Goal: Information Seeking & Learning: Learn about a topic

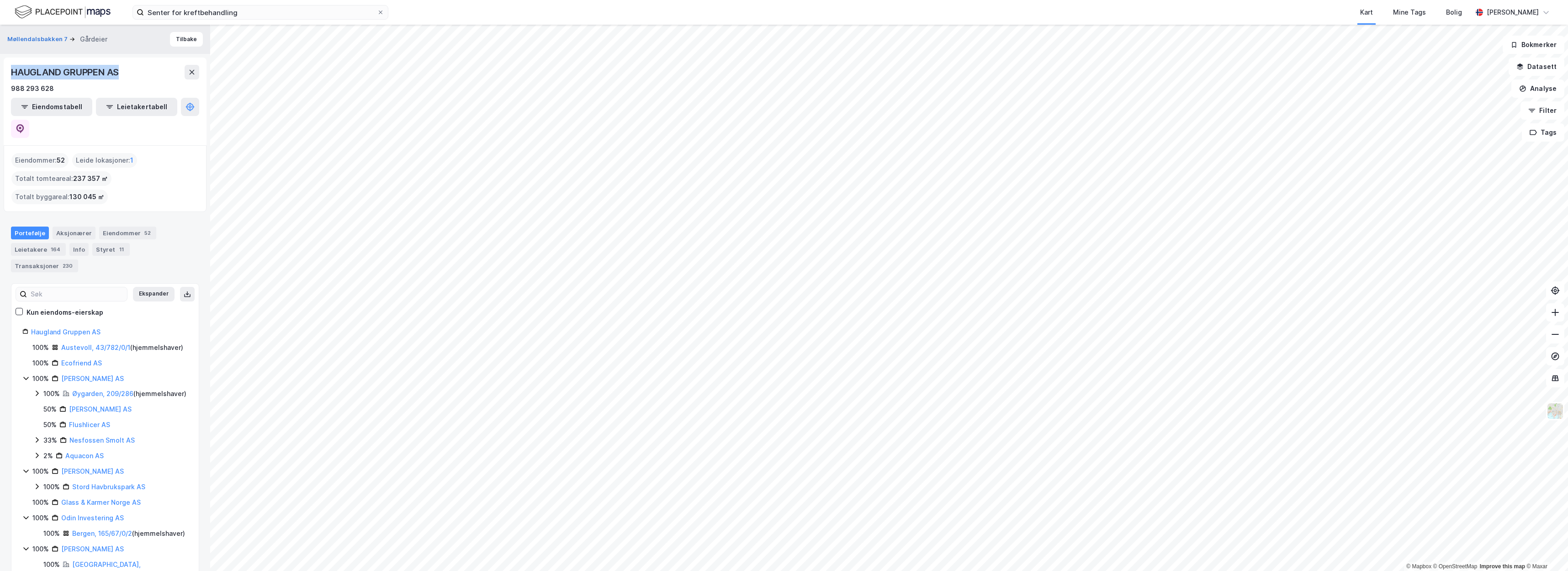
drag, startPoint x: 123, startPoint y: 74, endPoint x: 4, endPoint y: 67, distance: 119.2
click at [4, 67] on div "HAUGLAND GRUPPEN AS 988 293 628 Eiendomstabell Leietakertabell" at bounding box center [105, 101] width 203 height 88
copy div "HAUGLAND GRUPPEN AS"
click at [163, 80] on div "HAUGLAND GRUPPEN AS 988 293 628" at bounding box center [105, 79] width 188 height 30
drag, startPoint x: 127, startPoint y: 73, endPoint x: 0, endPoint y: 75, distance: 127.0
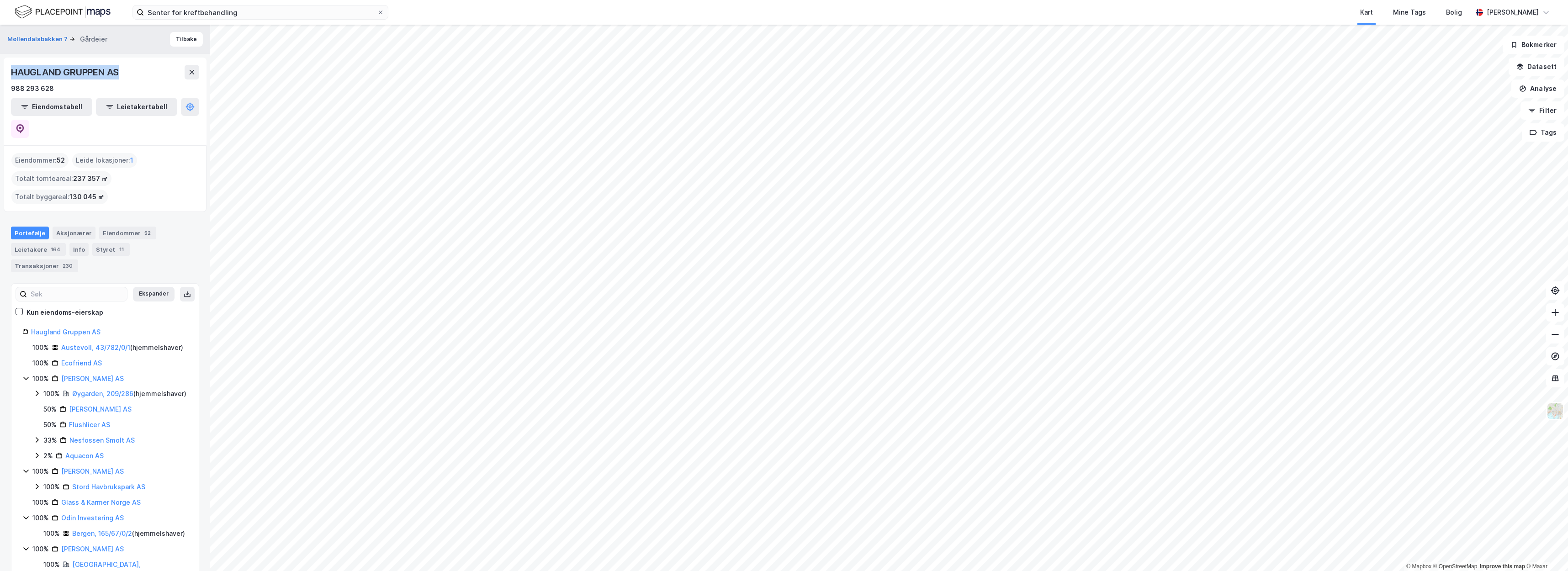
click at [0, 75] on div "Møllendalsbakken 7 Gårdeier Tilbake HAUGLAND GRUPPEN AS 988 293 628 Eiendomstab…" at bounding box center [105, 297] width 210 height 547
copy div "HAUGLAND GRUPPEN AS"
click at [143, 77] on div "HAUGLAND GRUPPEN AS" at bounding box center [105, 72] width 188 height 14
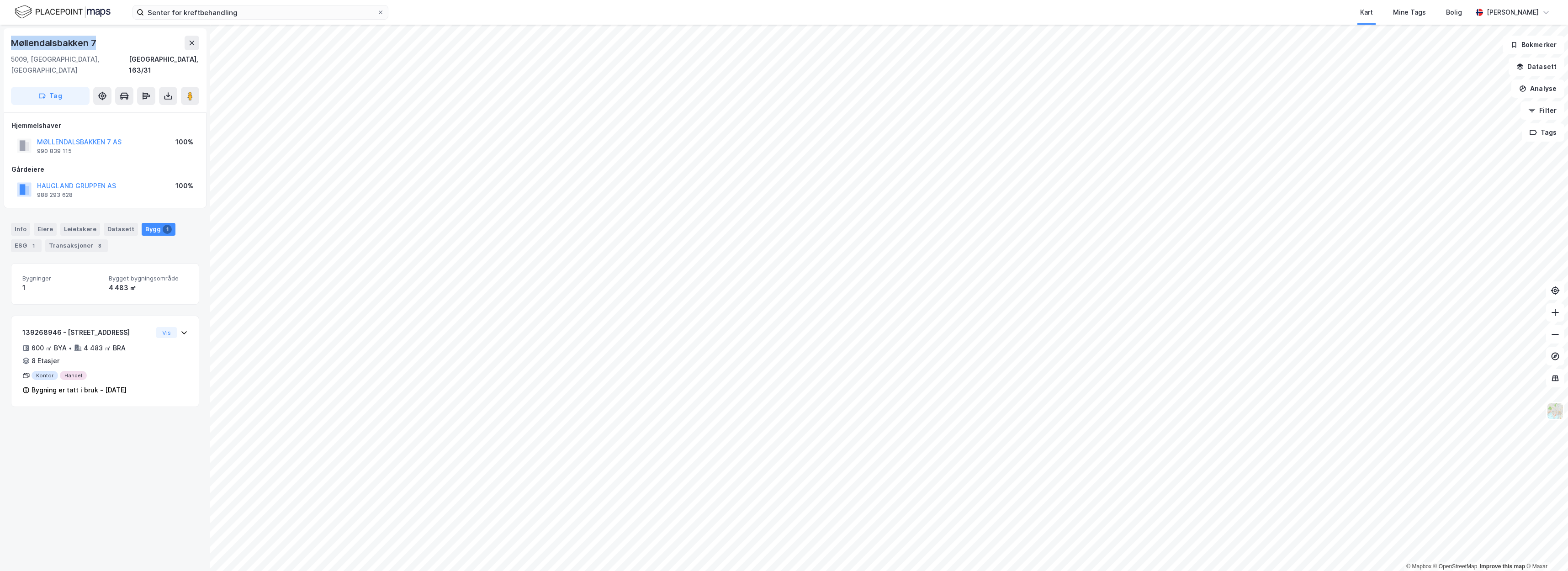
drag, startPoint x: 104, startPoint y: 41, endPoint x: 0, endPoint y: 44, distance: 104.0
click at [0, 44] on div "Møllendalsbakken 7 5009, Bergen, Vestland Bergen, 163/31 Tag Hjemmelshaver MØLL…" at bounding box center [105, 297] width 210 height 547
copy div "Møllendalsbakken 7"
click at [120, 53] on div "Møllendalsbakken 7 5009, Bergen, Vestland Bergen, 163/31" at bounding box center [105, 56] width 188 height 40
drag, startPoint x: 98, startPoint y: 40, endPoint x: 12, endPoint y: 46, distance: 86.2
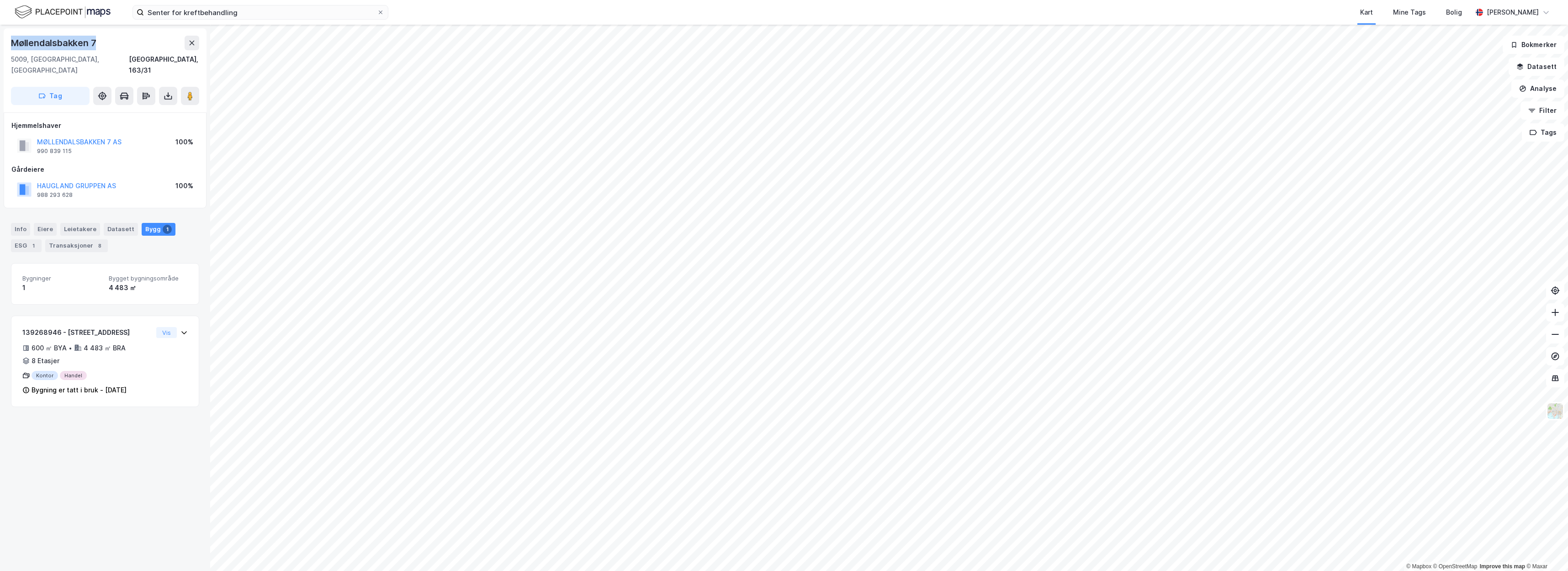
click at [12, 46] on div "Møllendalsbakken 7" at bounding box center [54, 43] width 87 height 14
copy div "Møllendalsbakken 7"
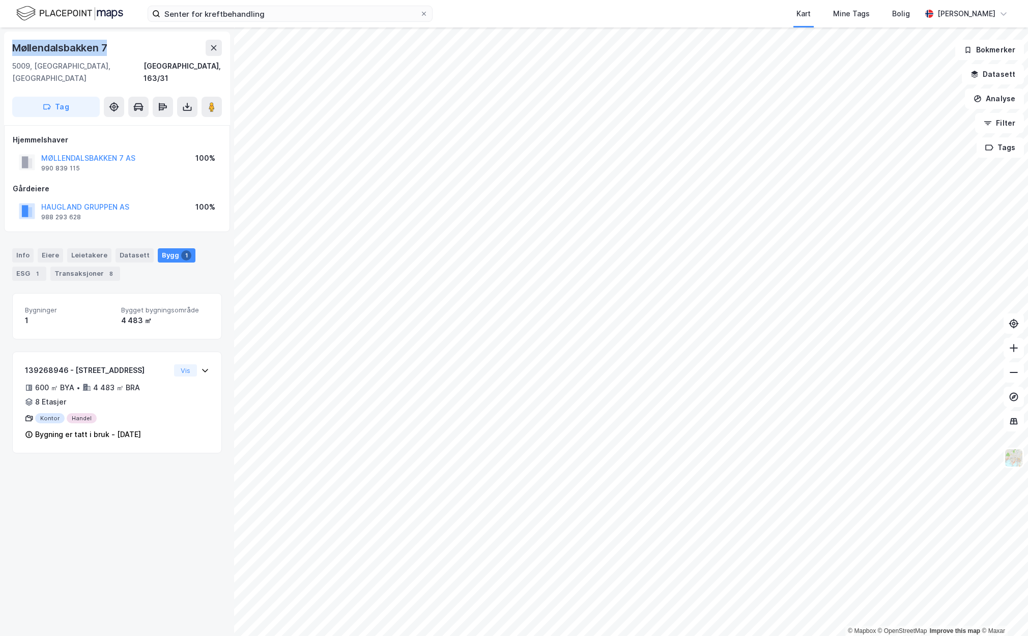
drag, startPoint x: 108, startPoint y: 49, endPoint x: 6, endPoint y: 52, distance: 102.8
click at [6, 52] on div "Møllendalsbakken 7 5009, Bergen, Vestland Bergen, 163/31 Tag" at bounding box center [117, 79] width 226 height 94
click at [95, 67] on div "5009, Bergen, Vestland Bergen, 163/31" at bounding box center [117, 72] width 210 height 24
drag, startPoint x: 96, startPoint y: 68, endPoint x: 10, endPoint y: 46, distance: 89.1
click at [10, 46] on div "Møllendalsbakken 7 5009, Bergen, Vestland Bergen, 163/31 Tag" at bounding box center [117, 79] width 226 height 94
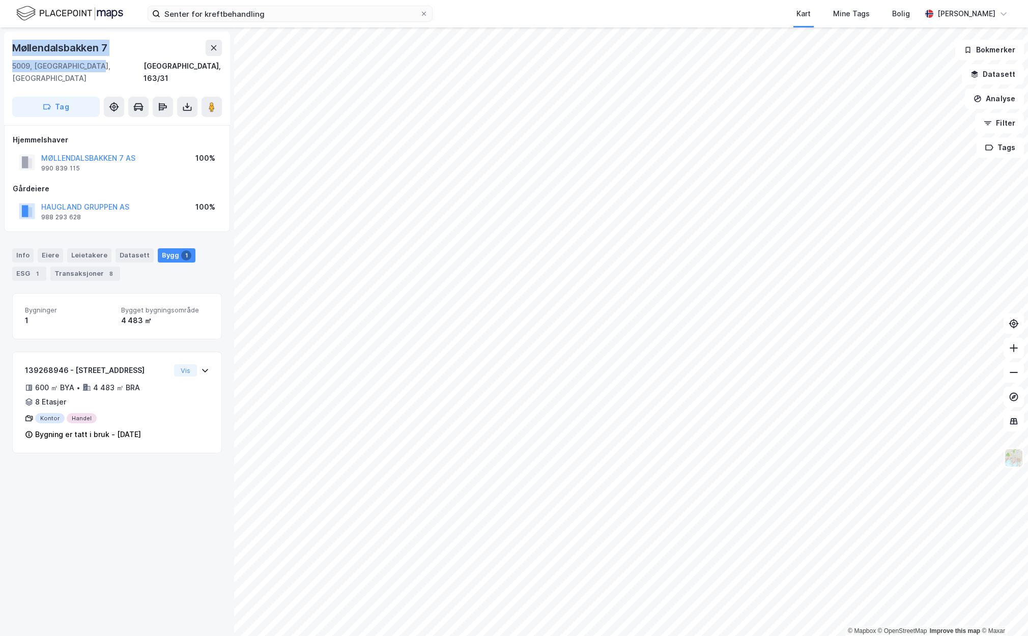
copy div "Møllendalsbakken 7 5009, Bergen, Vestland"
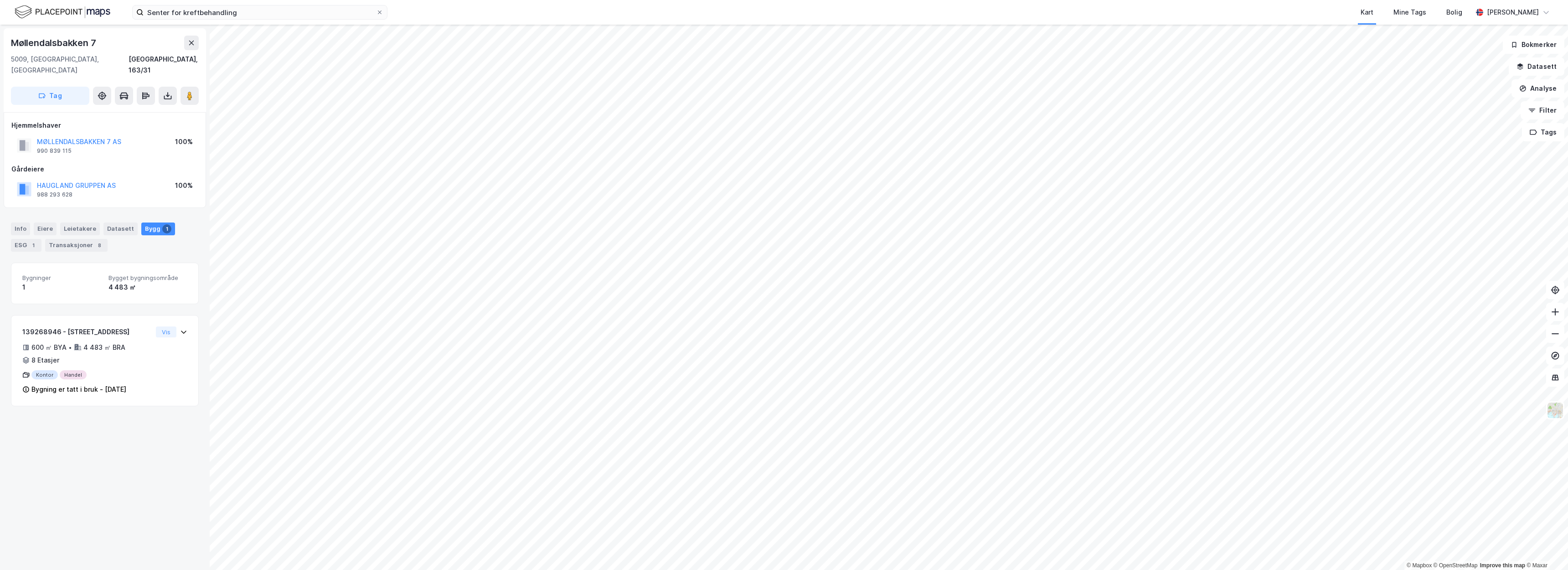
click at [101, 44] on div "Møllendalsbakken 7" at bounding box center [105, 43] width 188 height 14
drag, startPoint x: 101, startPoint y: 44, endPoint x: 12, endPoint y: 40, distance: 89.1
click at [12, 40] on div "Møllendalsbakken 7" at bounding box center [105, 43] width 188 height 14
copy div "Møllendalsbakken 7"
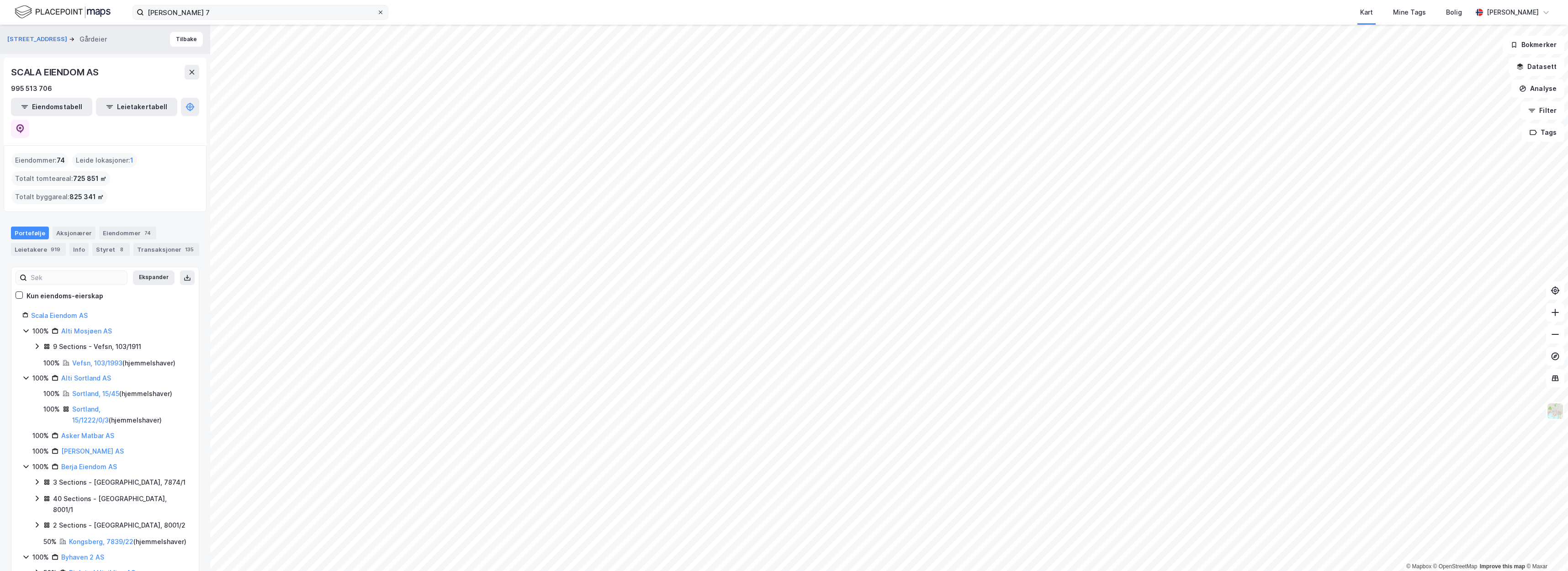
click at [379, 13] on icon at bounding box center [381, 13] width 5 height 5
click at [377, 13] on input "[PERSON_NAME] 7" at bounding box center [260, 12] width 233 height 13
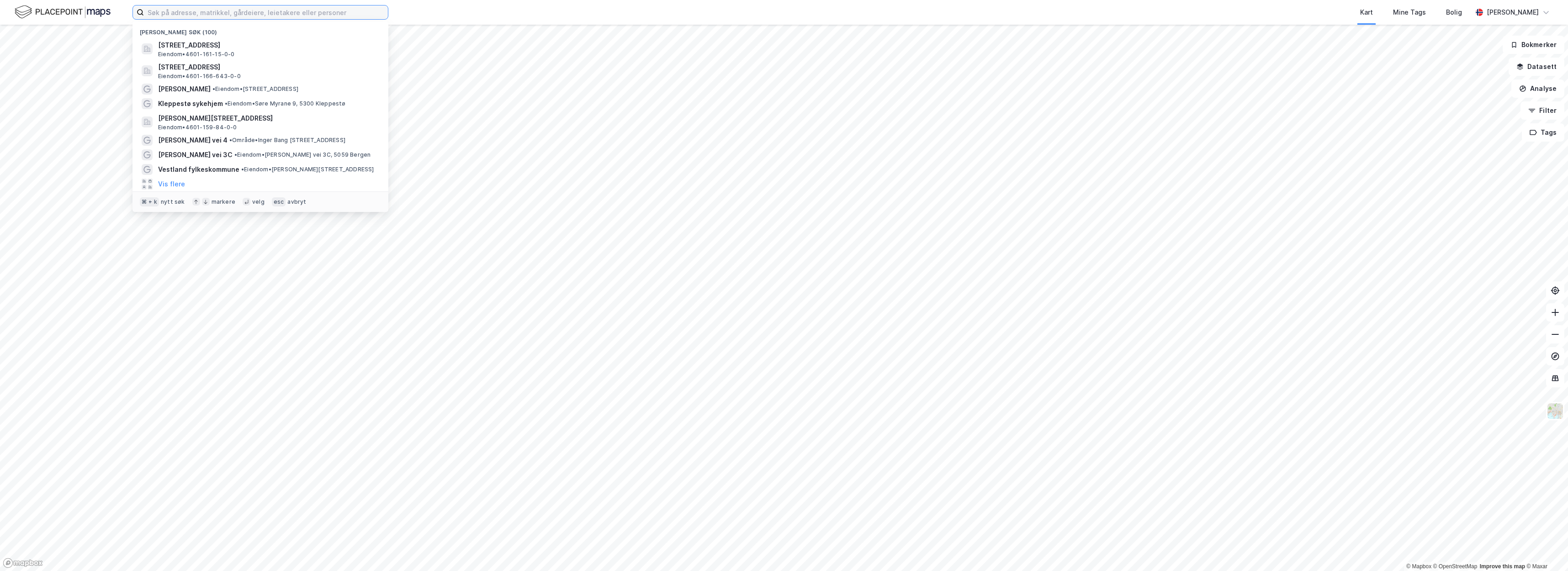
click at [362, 13] on input at bounding box center [266, 12] width 244 height 13
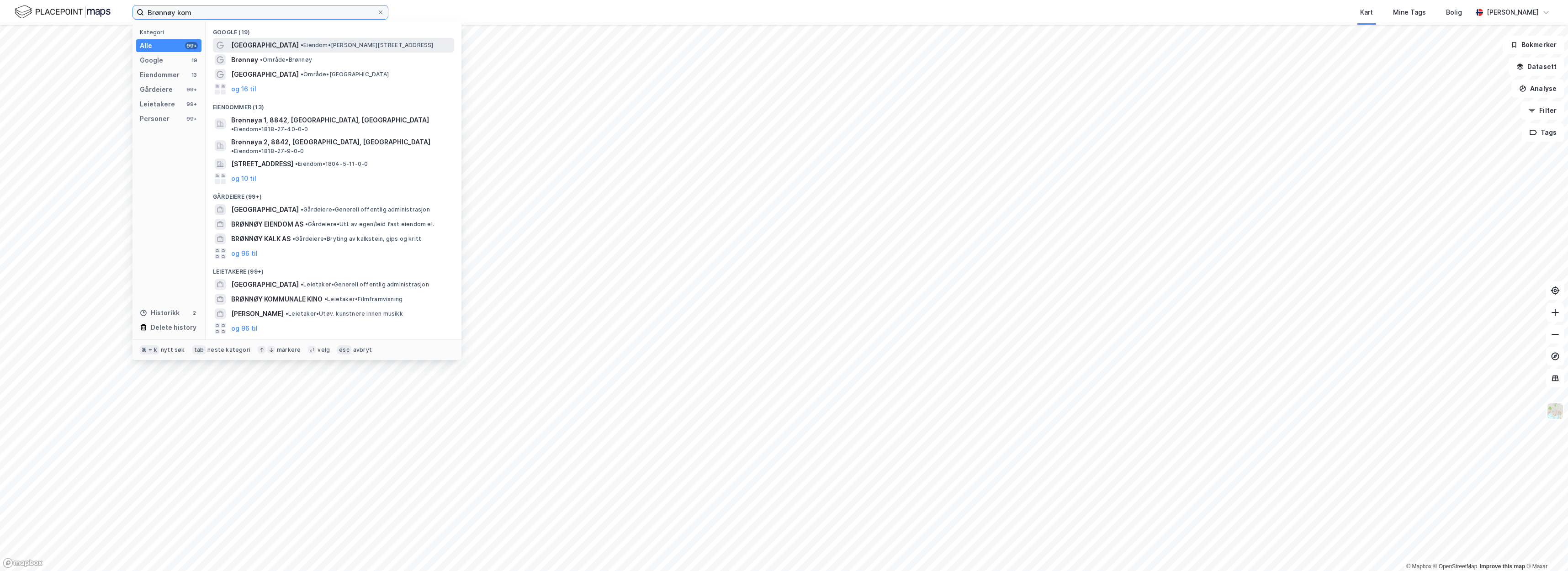
type input "Brønnøy kom"
click at [353, 44] on span "• Eiendom • [PERSON_NAME][STREET_ADDRESS]" at bounding box center [367, 45] width 133 height 7
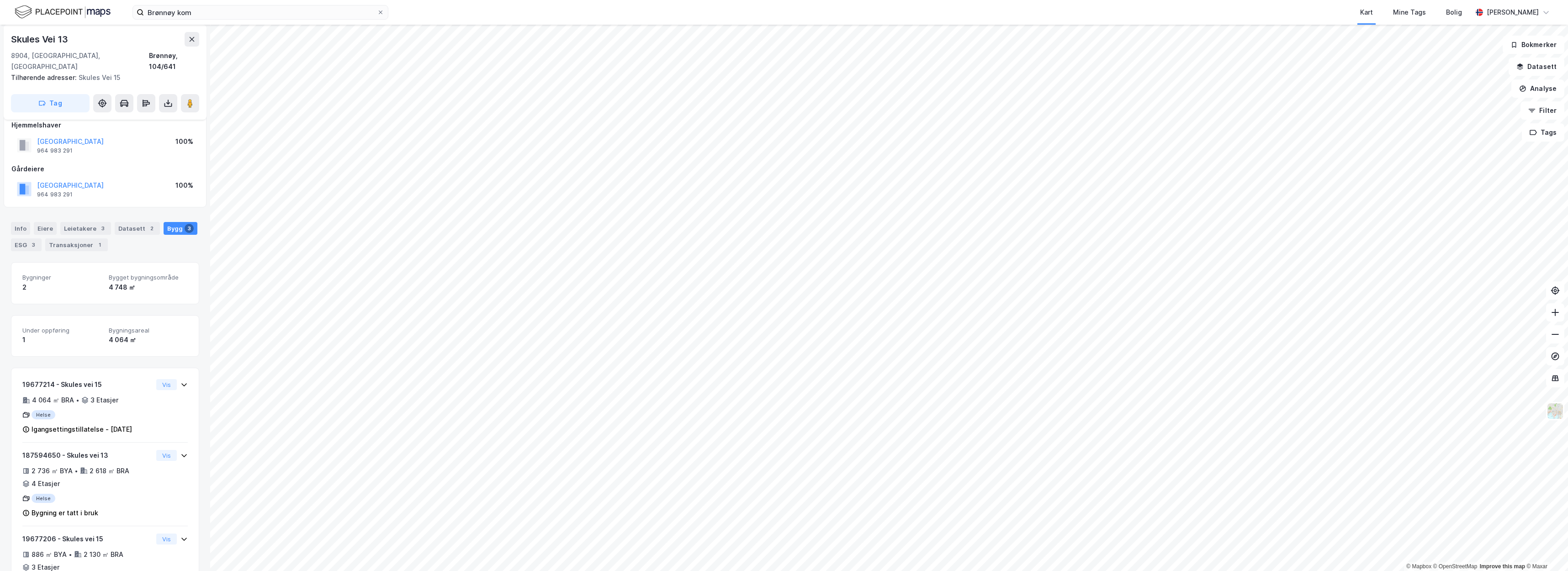
scroll to position [44, 0]
